Goal: Transaction & Acquisition: Purchase product/service

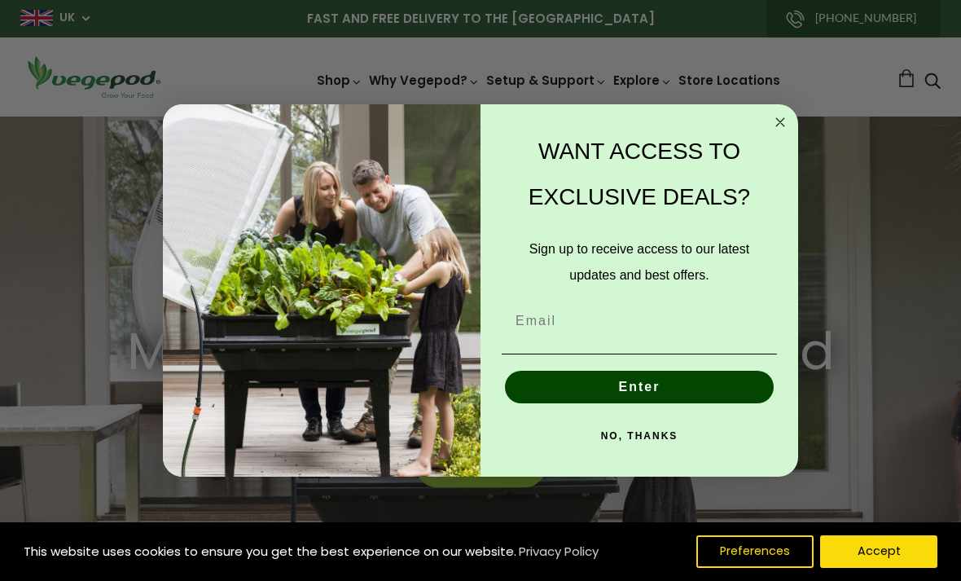
click at [786, 107] on form "WANT ACCESS TO EXCLUSIVE DEALS? Sign up to receive access to our latest updates…" at bounding box center [480, 290] width 635 height 372
click at [776, 119] on circle "Close dialog" at bounding box center [780, 122] width 19 height 19
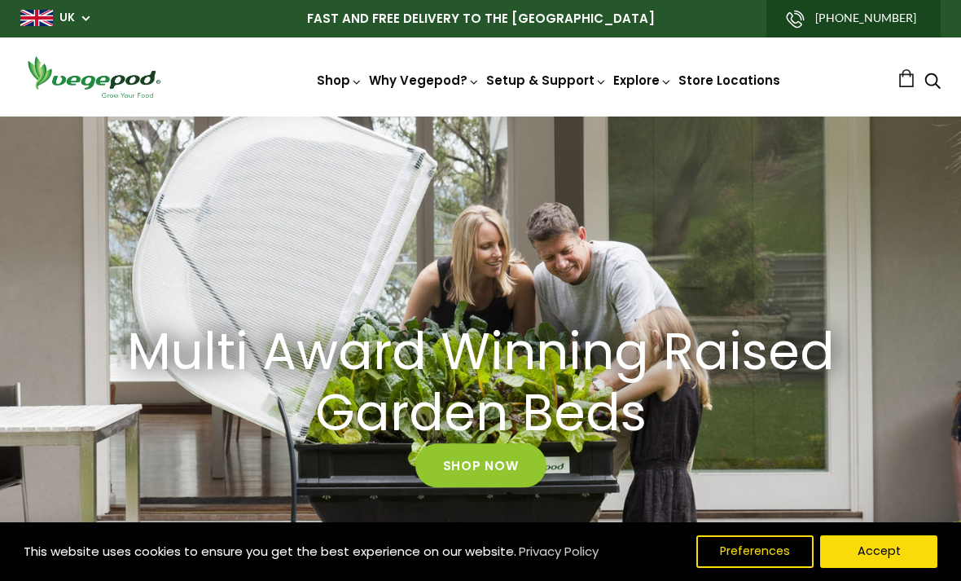
click at [859, 537] on button "Accept" at bounding box center [878, 551] width 117 height 33
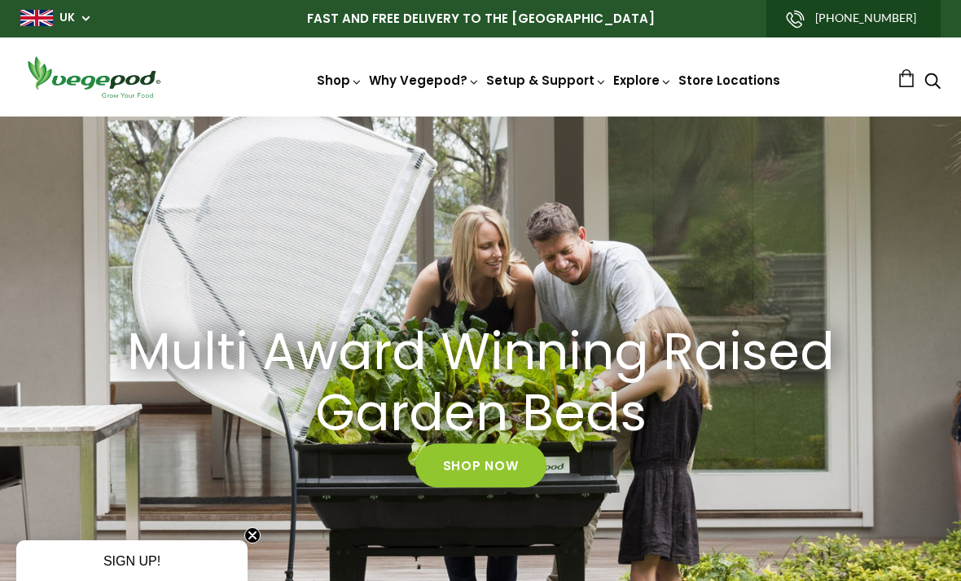
scroll to position [0, 453]
click at [480, 116] on img at bounding box center [480, 116] width 0 height 0
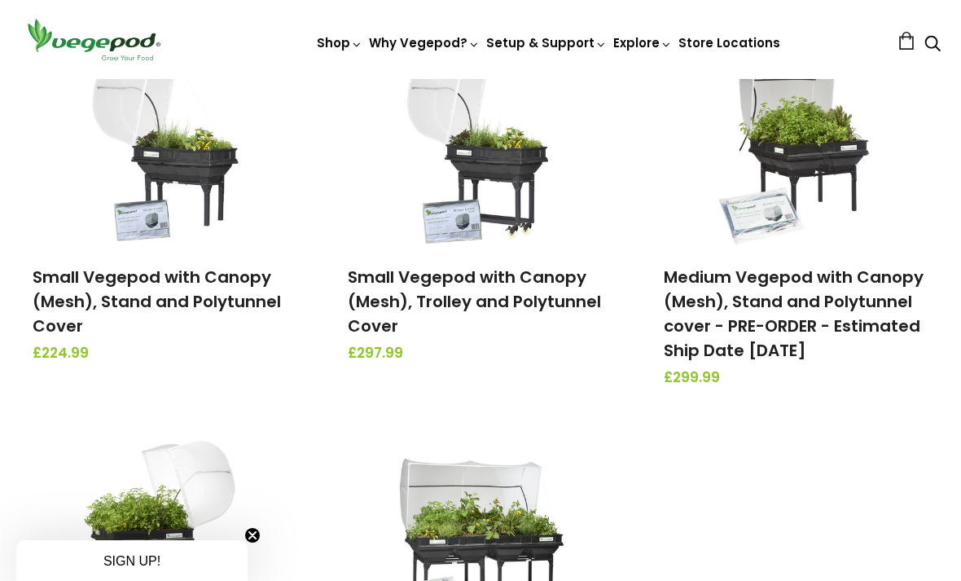
scroll to position [264, 0]
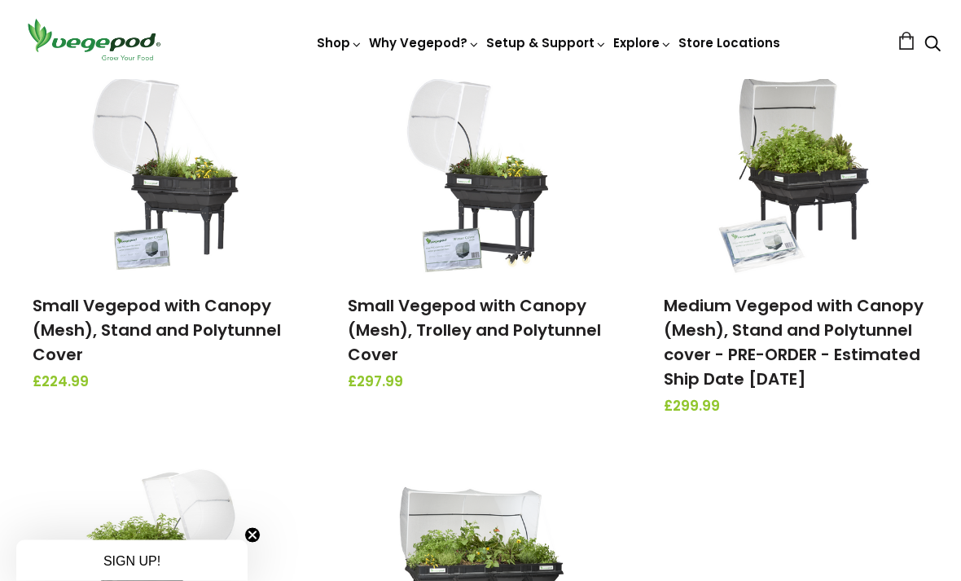
scroll to position [231, 0]
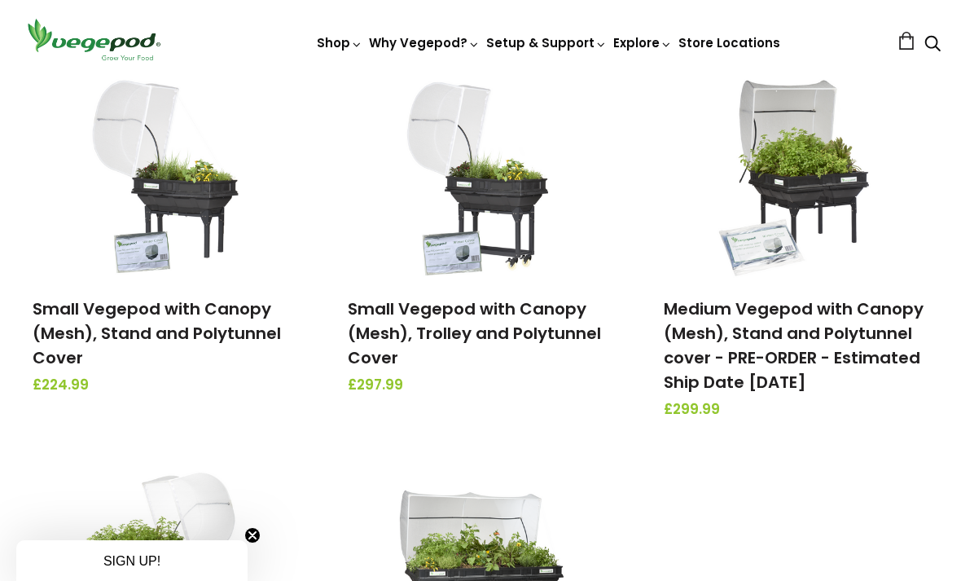
click at [730, 357] on link "Medium Vegepod with Canopy (Mesh), Stand and Polytunnel cover - PRE-ORDER - Est…" at bounding box center [794, 345] width 260 height 96
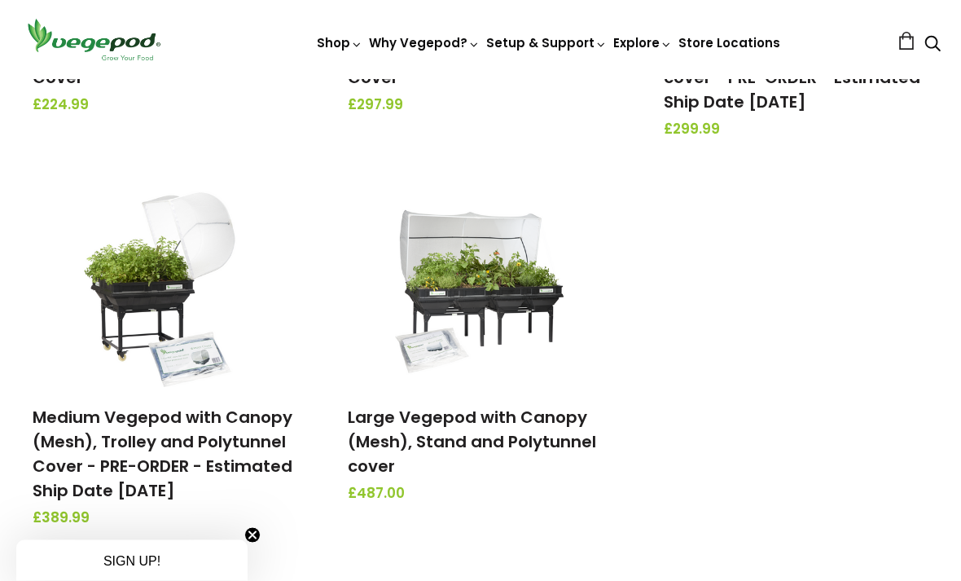
scroll to position [517, 0]
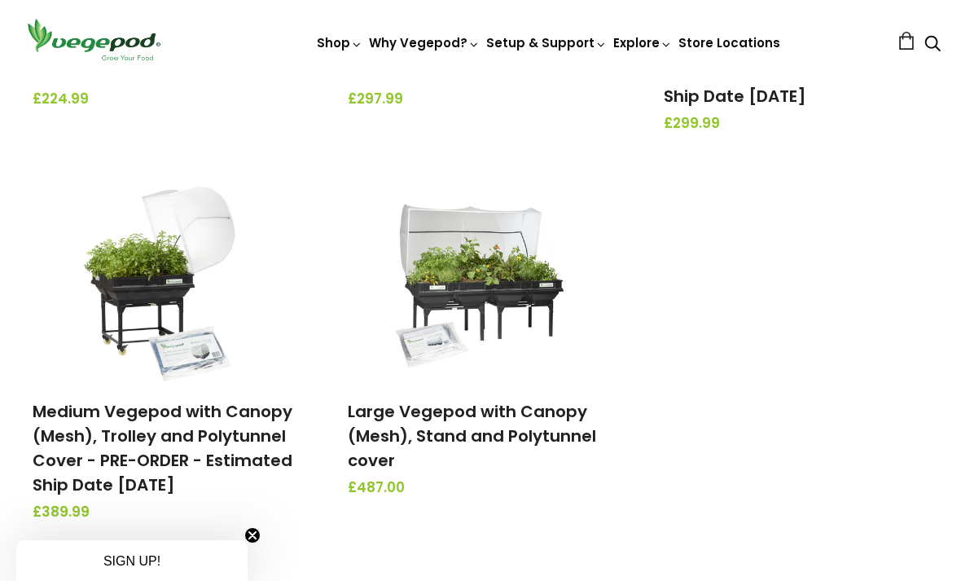
click at [123, 462] on link "Medium Vegepod with Canopy (Mesh), Trolley and Polytunnel Cover - PRE-ORDER - E…" at bounding box center [163, 448] width 260 height 96
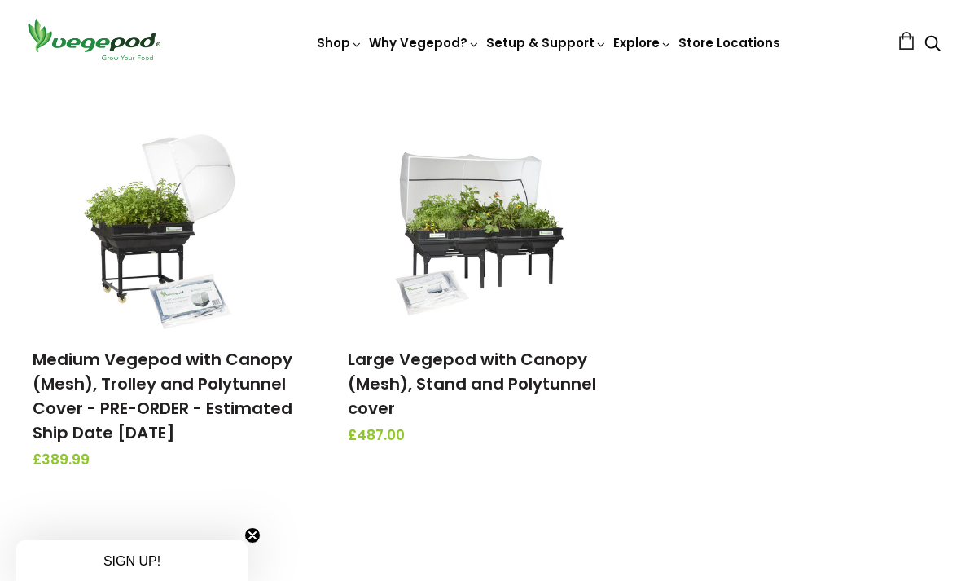
click at [459, 266] on img at bounding box center [480, 227] width 171 height 204
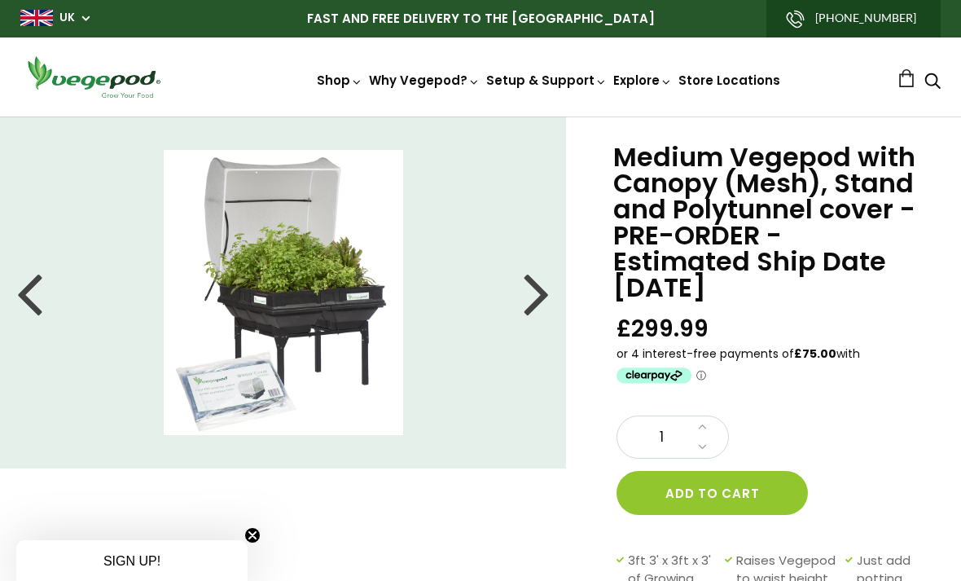
click at [164, 235] on img at bounding box center [283, 292] width 239 height 285
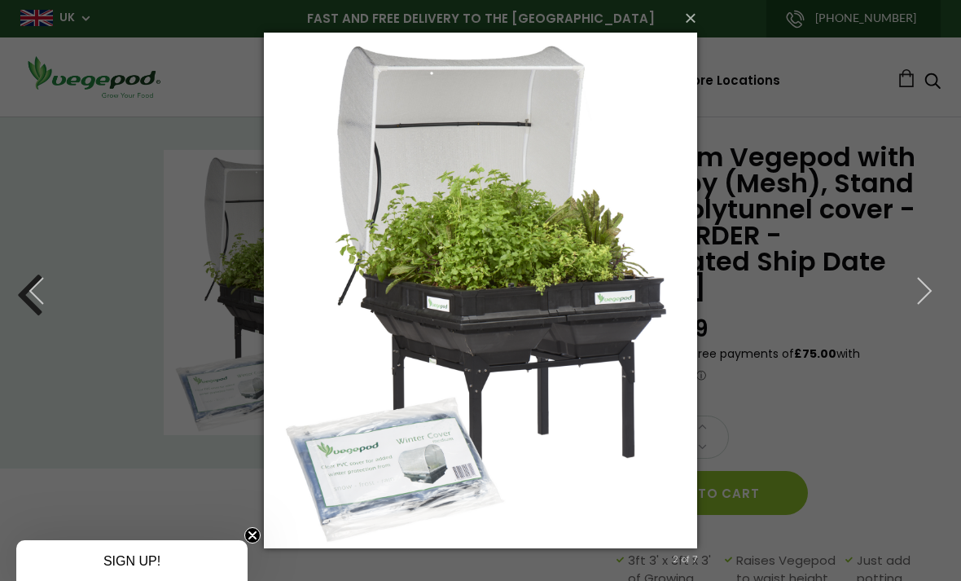
click at [694, 24] on button "×" at bounding box center [485, 18] width 433 height 36
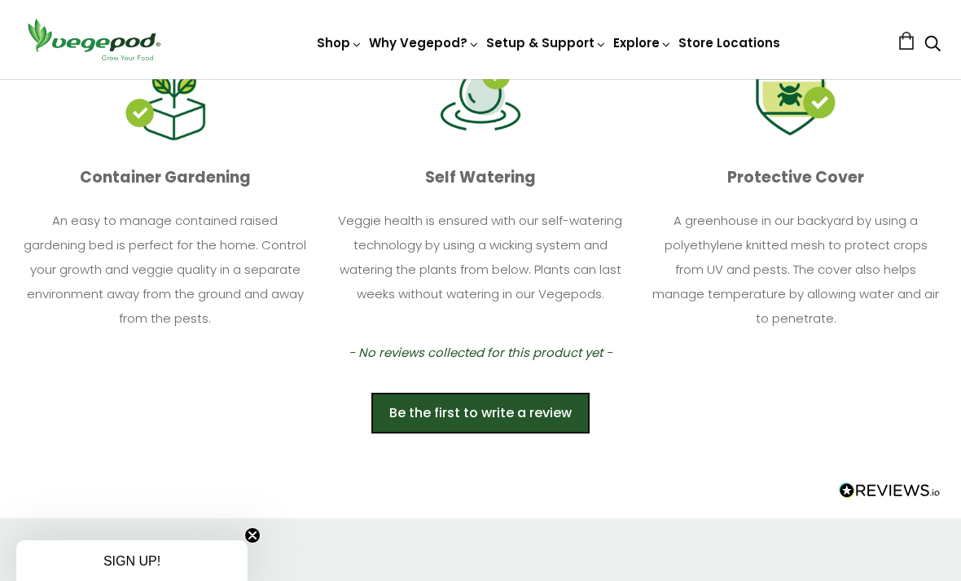
scroll to position [967, 0]
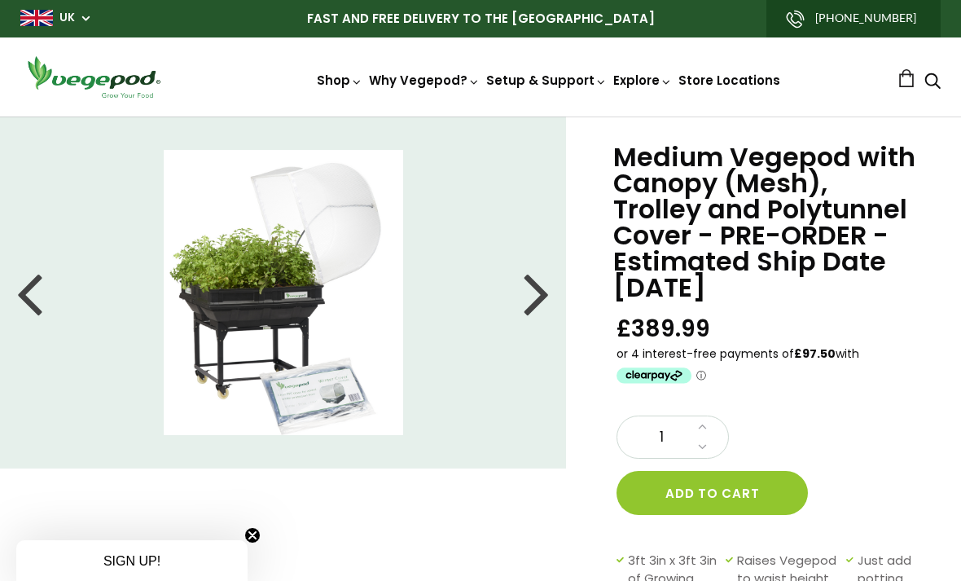
click at [64, 300] on li at bounding box center [283, 292] width 567 height 285
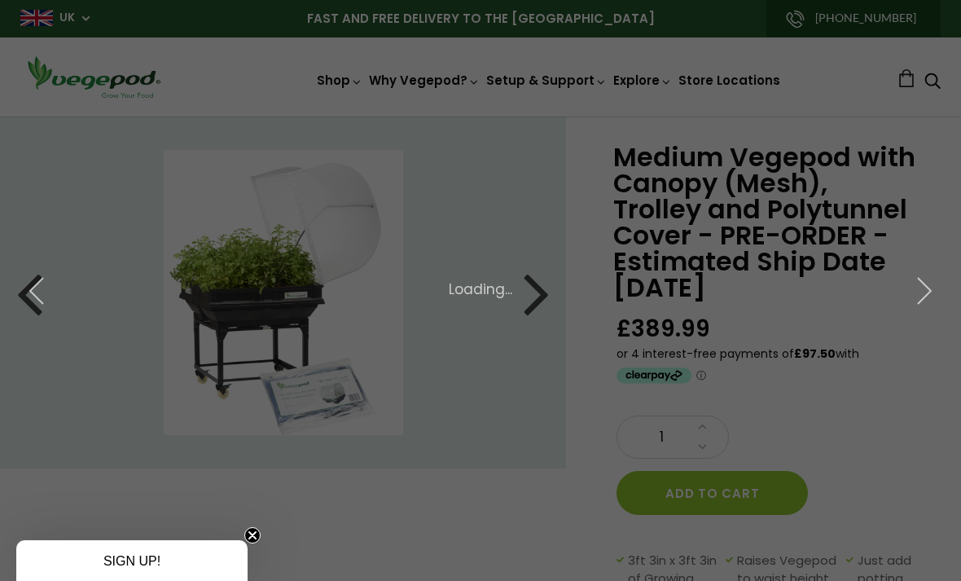
click at [49, 287] on icon "button" at bounding box center [36, 290] width 29 height 29
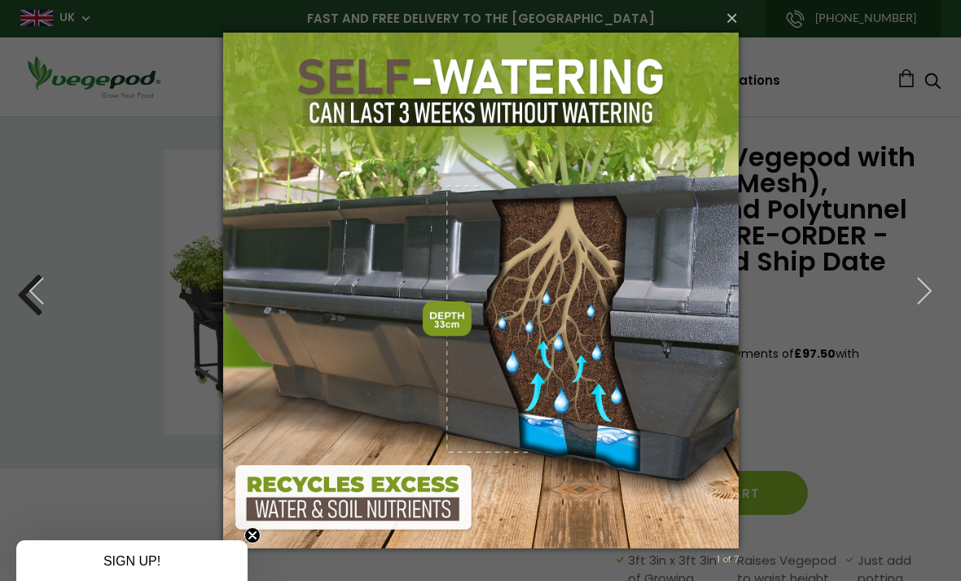
click at [43, 294] on icon "button" at bounding box center [36, 290] width 29 height 29
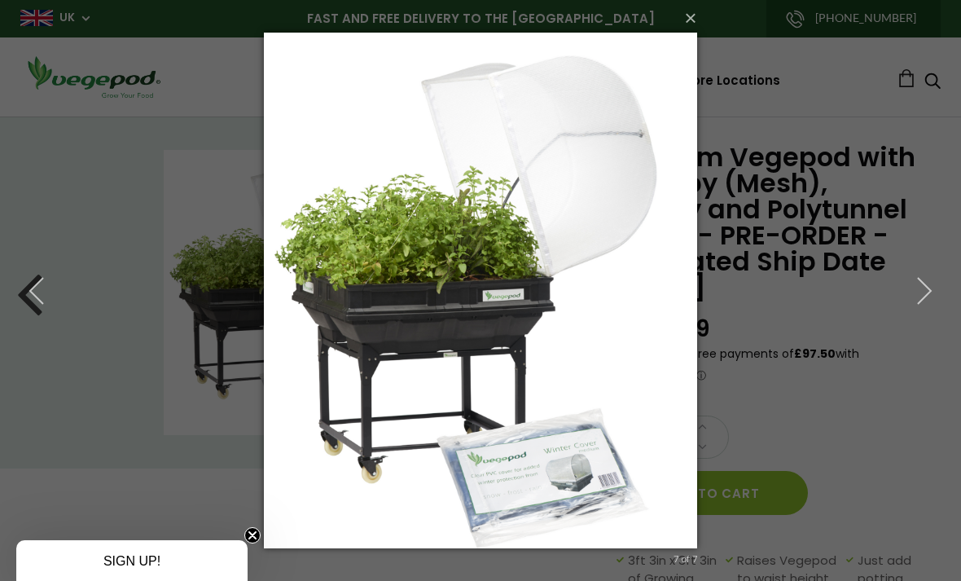
click at [50, 300] on icon "button" at bounding box center [36, 290] width 29 height 29
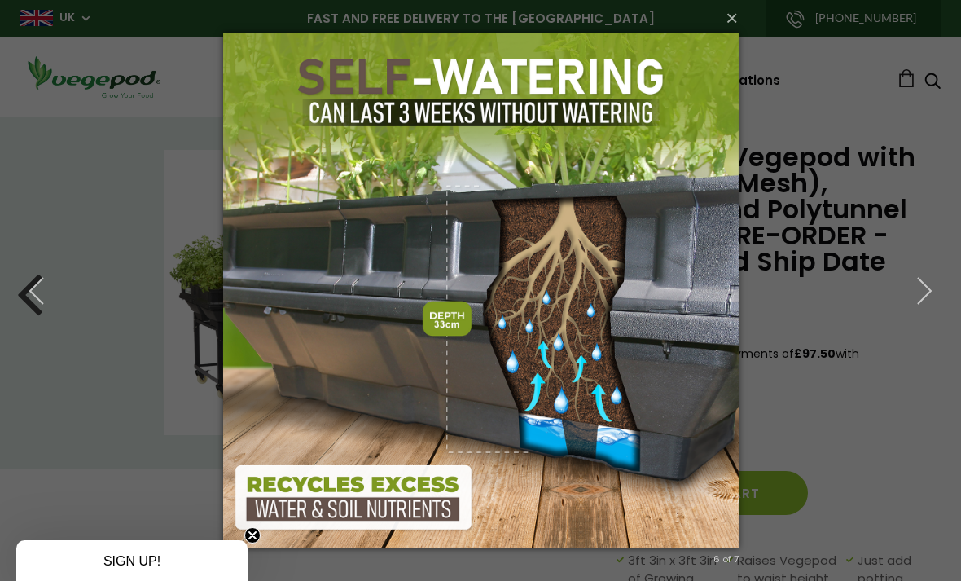
click at [46, 294] on icon "button" at bounding box center [36, 290] width 29 height 29
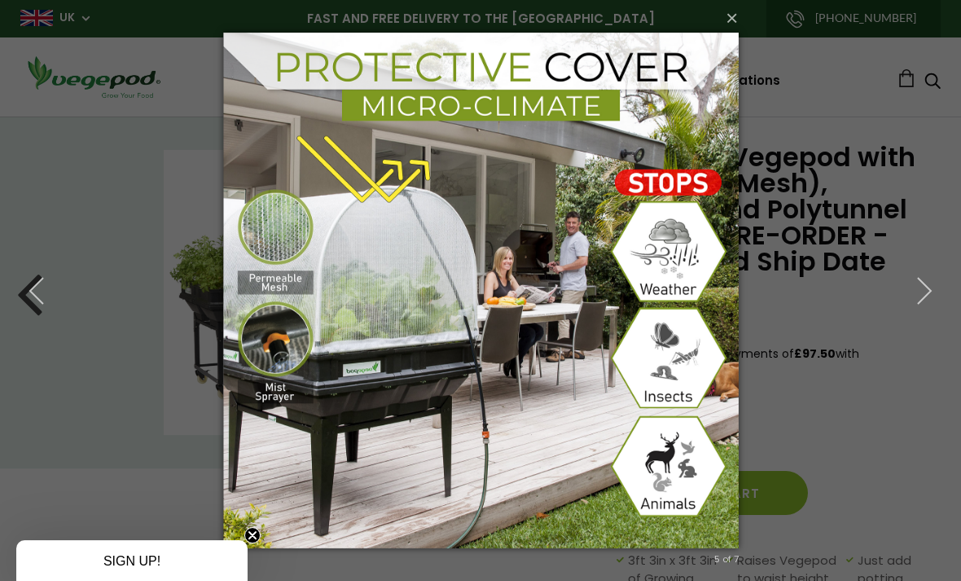
click at [45, 291] on icon "button" at bounding box center [36, 290] width 29 height 29
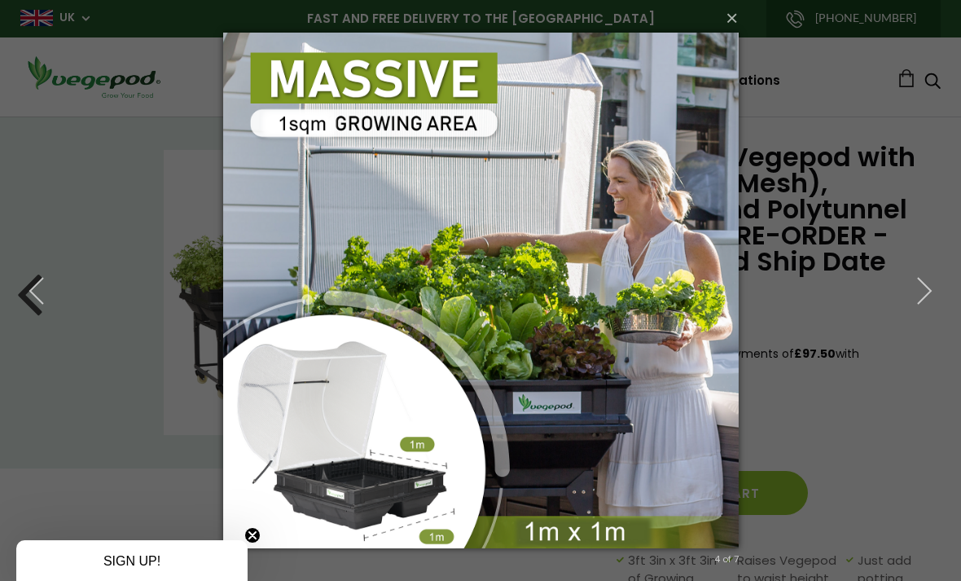
click at [724, 33] on button "×" at bounding box center [485, 18] width 515 height 36
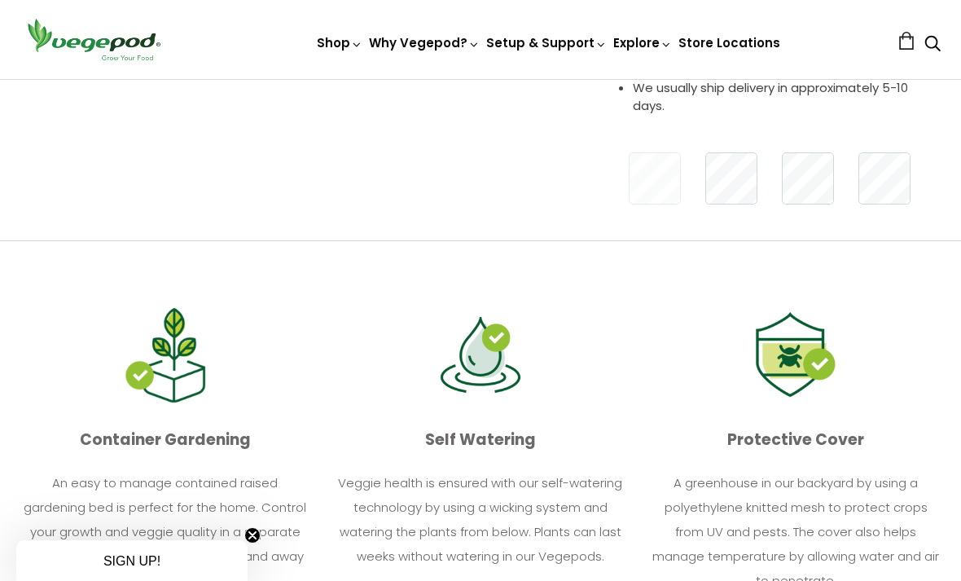
scroll to position [724, 0]
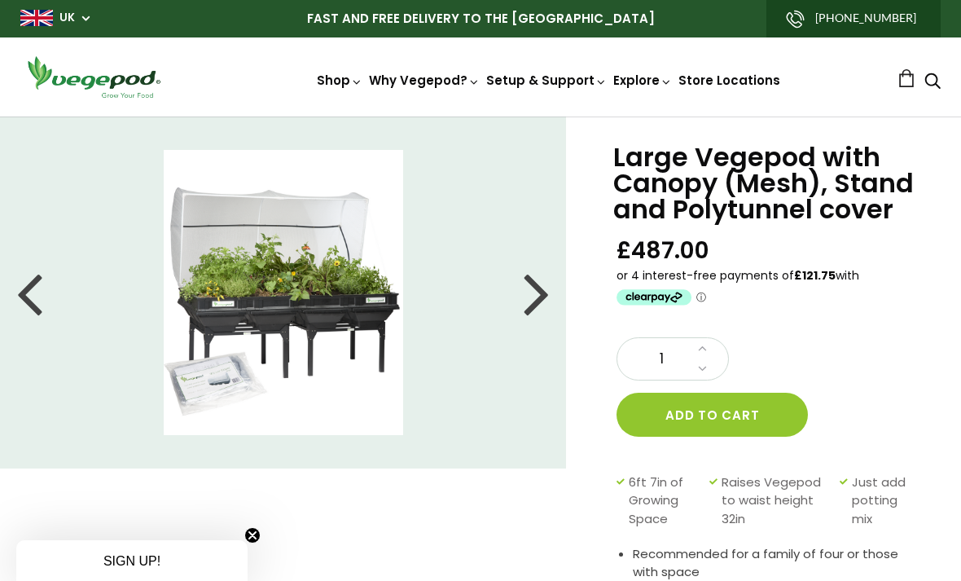
click at [23, 292] on div at bounding box center [29, 292] width 26 height 73
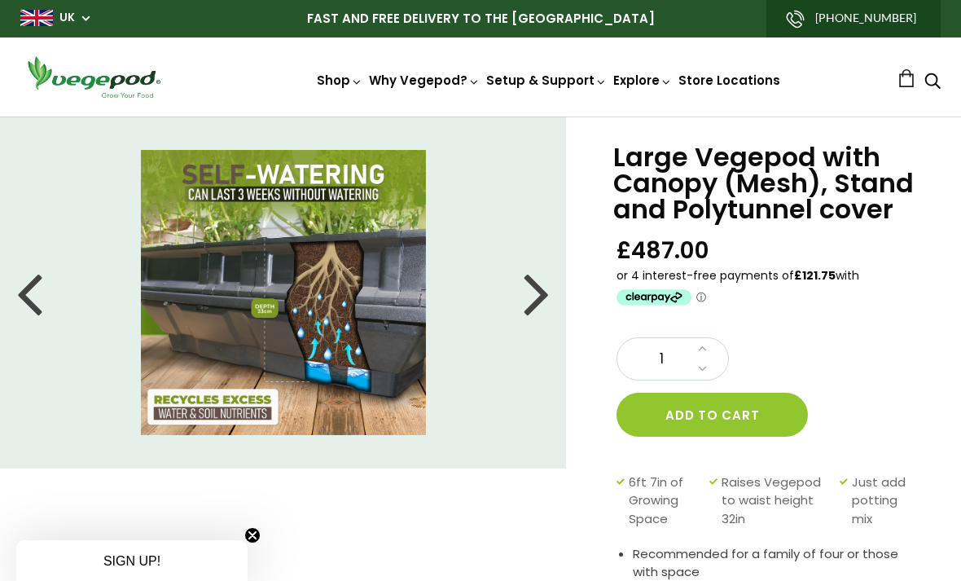
click at [35, 292] on div at bounding box center [29, 292] width 26 height 73
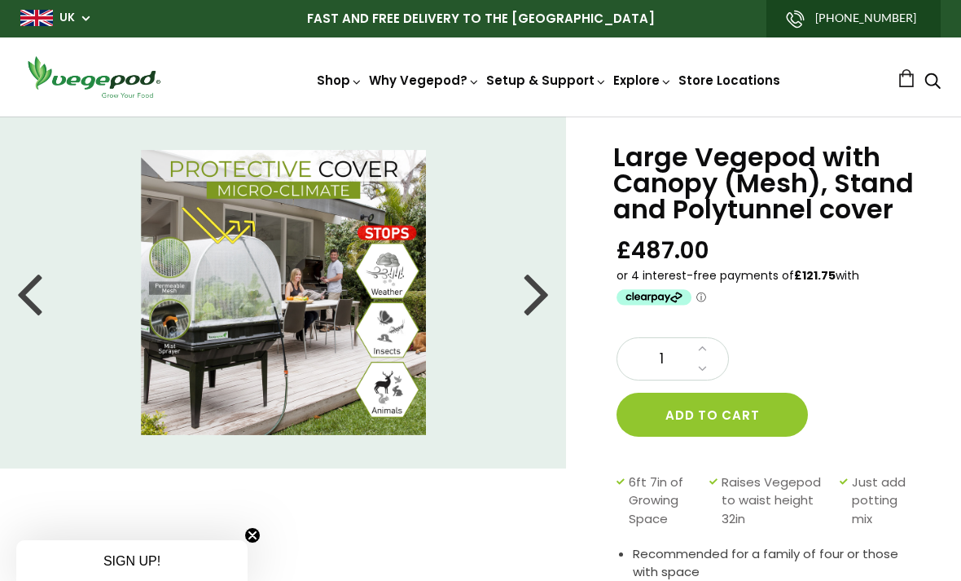
click at [38, 300] on div at bounding box center [29, 292] width 26 height 73
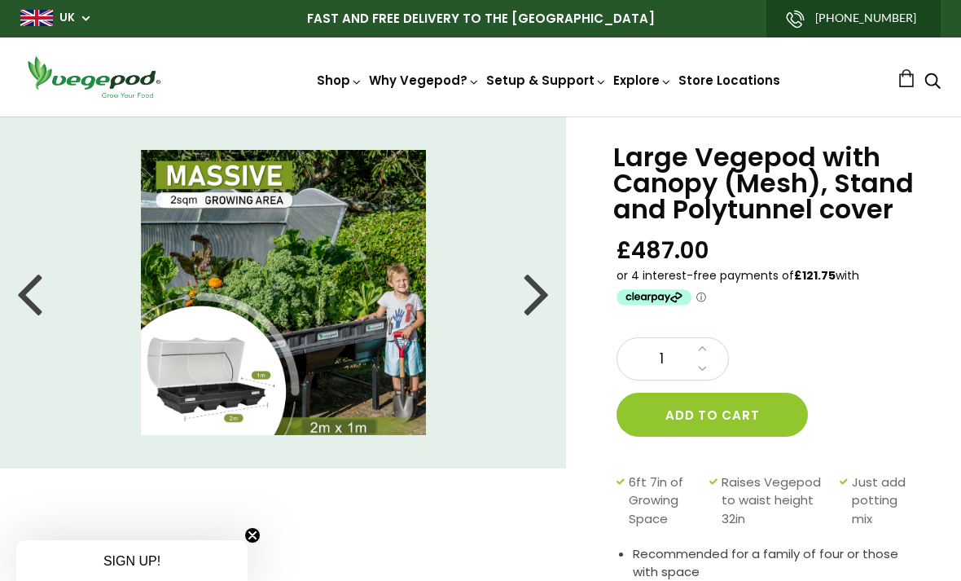
click at [25, 293] on div at bounding box center [29, 292] width 26 height 73
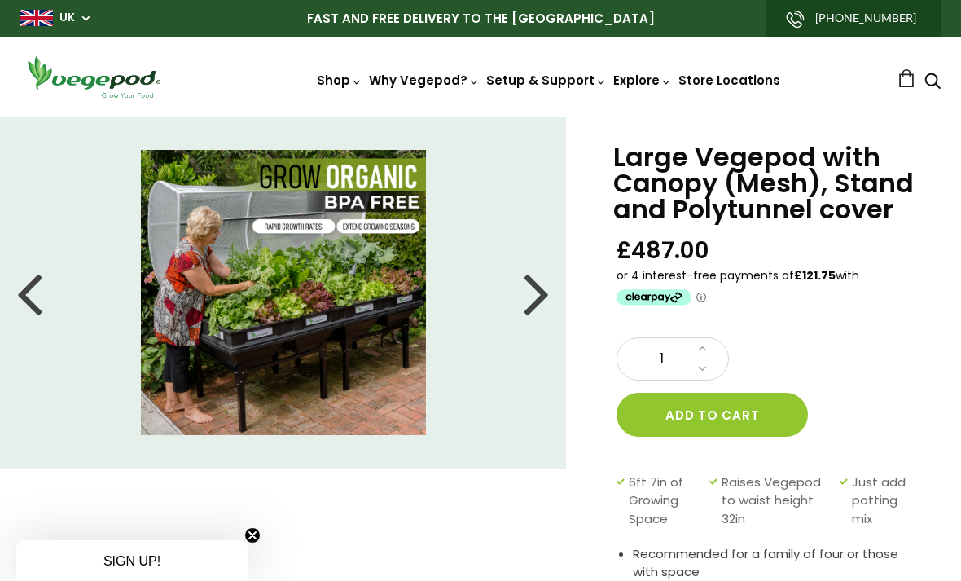
click at [42, 294] on div at bounding box center [29, 292] width 26 height 73
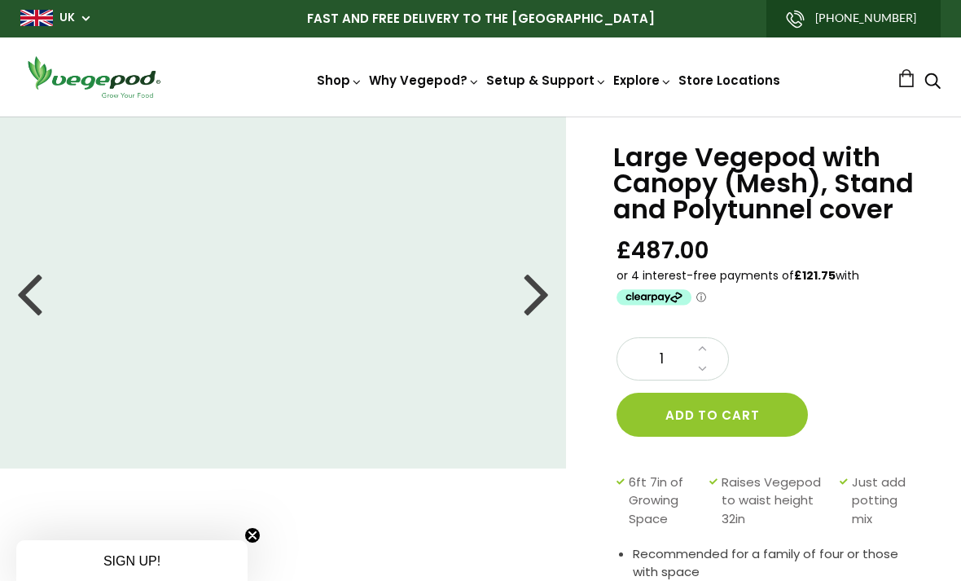
click at [39, 294] on div at bounding box center [29, 292] width 26 height 73
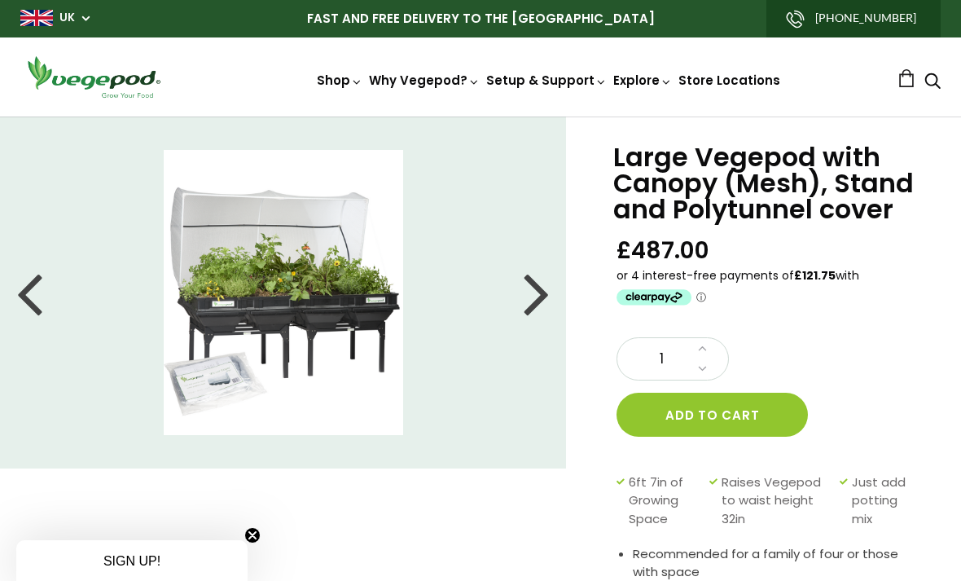
click at [39, 294] on div at bounding box center [29, 292] width 26 height 73
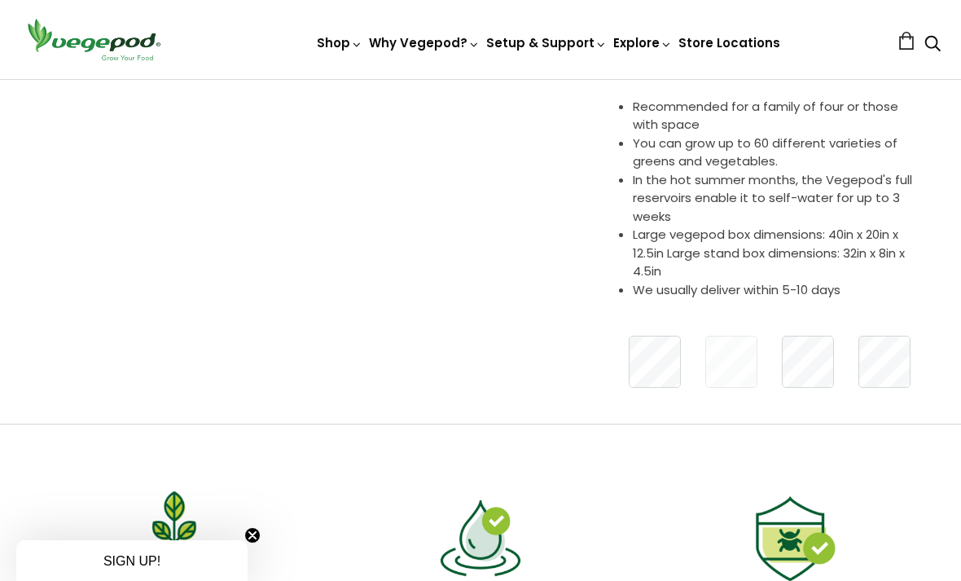
scroll to position [446, 0]
